Goal: Information Seeking & Learning: Check status

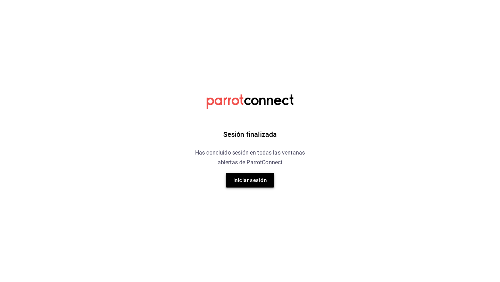
click at [252, 183] on button "Iniciar sesión" at bounding box center [250, 180] width 49 height 15
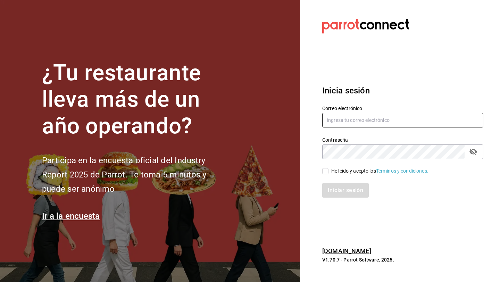
type input "andreacharles4@gmail.com"
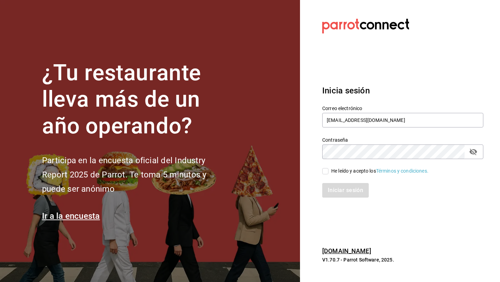
click at [330, 170] on span "He leído y acepto los Términos y condiciones." at bounding box center [378, 170] width 100 height 7
click at [328, 170] on input "He leído y acepto los Términos y condiciones." at bounding box center [325, 171] width 6 height 6
checkbox input "true"
click at [331, 188] on button "Iniciar sesión" at bounding box center [345, 190] width 47 height 15
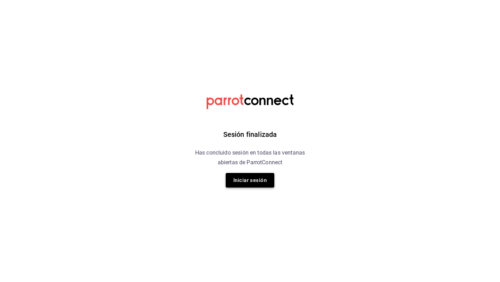
click at [239, 178] on button "Iniciar sesión" at bounding box center [250, 180] width 49 height 15
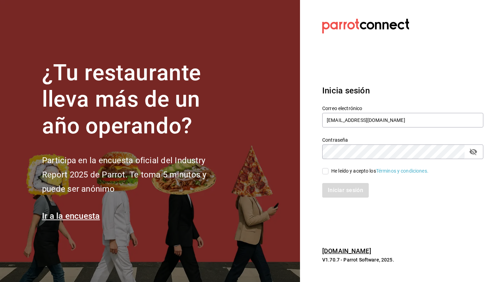
click at [324, 173] on input "He leído y acepto los Términos y condiciones." at bounding box center [325, 171] width 6 height 6
checkbox input "true"
click at [337, 191] on button "Iniciar sesión" at bounding box center [345, 190] width 47 height 15
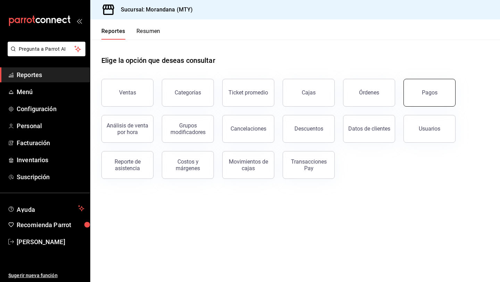
click at [443, 87] on button "Pagos" at bounding box center [429, 93] width 52 height 28
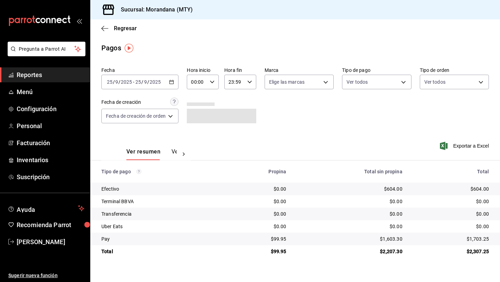
click at [172, 85] on div "2025-09-25 25 / 9 / 2025 - 2025-09-25 25 / 9 / 2025" at bounding box center [139, 82] width 77 height 15
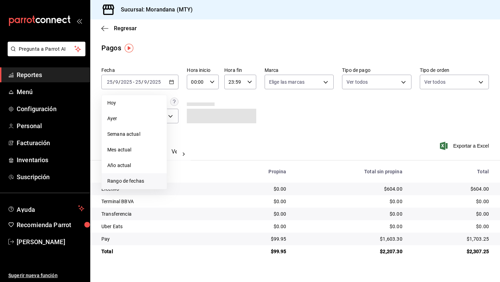
click at [123, 180] on span "Rango de fechas" at bounding box center [134, 180] width 54 height 7
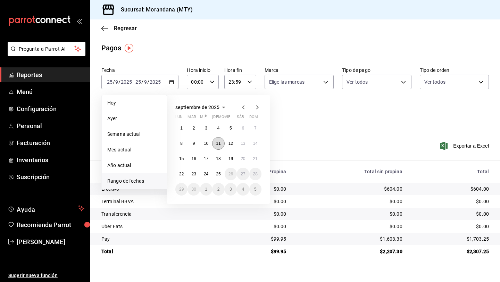
click at [220, 141] on button "11" at bounding box center [218, 143] width 12 height 12
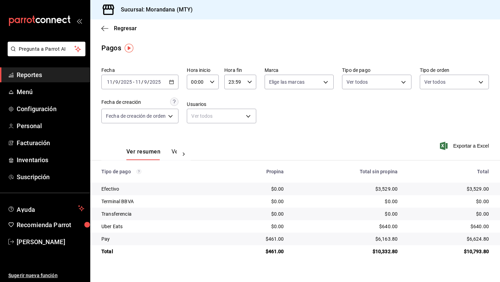
click at [386, 189] on div "$3,529.00" at bounding box center [346, 188] width 103 height 7
copy div "3,529.00"
click at [176, 81] on div "2025-09-11 11 / 9 / 2025 - 2025-09-11 11 / 9 / 2025" at bounding box center [139, 82] width 77 height 15
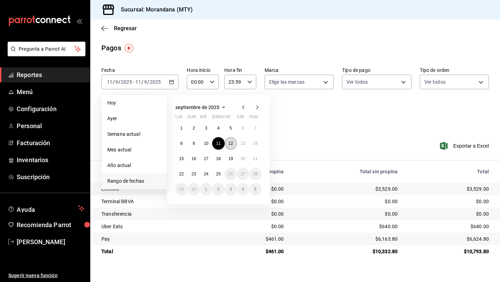
click at [231, 143] on abbr "12" at bounding box center [230, 143] width 5 height 5
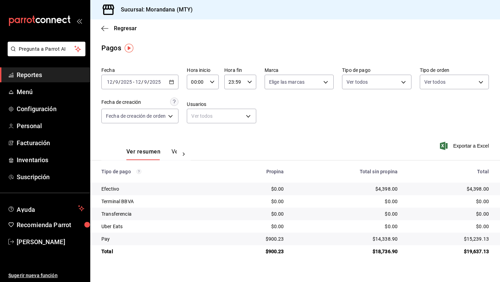
click at [381, 188] on div "$4,398.00" at bounding box center [346, 188] width 103 height 7
copy div "4,398.00"
click at [173, 84] on div "2025-09-12 12 / 9 / 2025 - 2025-09-12 12 / 9 / 2025" at bounding box center [139, 82] width 77 height 15
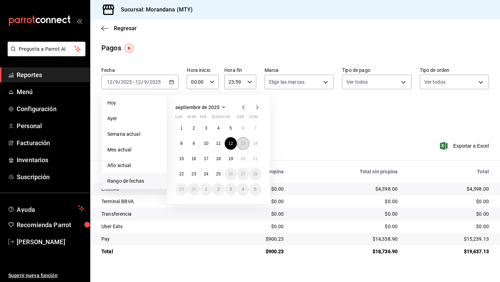
click at [240, 142] on button "13" at bounding box center [243, 143] width 12 height 12
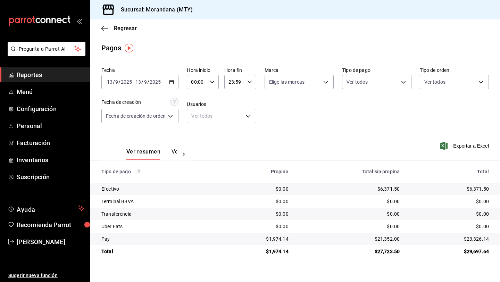
click at [387, 189] on div "$6,371.50" at bounding box center [350, 188] width 100 height 7
copy div "6,371.50"
click at [175, 80] on div "2025-09-13 13 / 9 / 2025 - 2025-09-13 13 / 9 / 2025" at bounding box center [139, 82] width 77 height 15
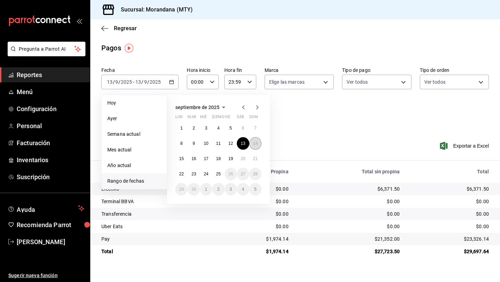
click at [256, 141] on abbr "14" at bounding box center [255, 143] width 5 height 5
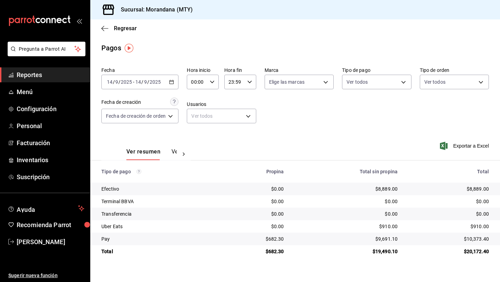
click at [384, 187] on div "$8,889.00" at bounding box center [346, 188] width 103 height 7
copy div "8,889.00"
